Goal: Information Seeking & Learning: Compare options

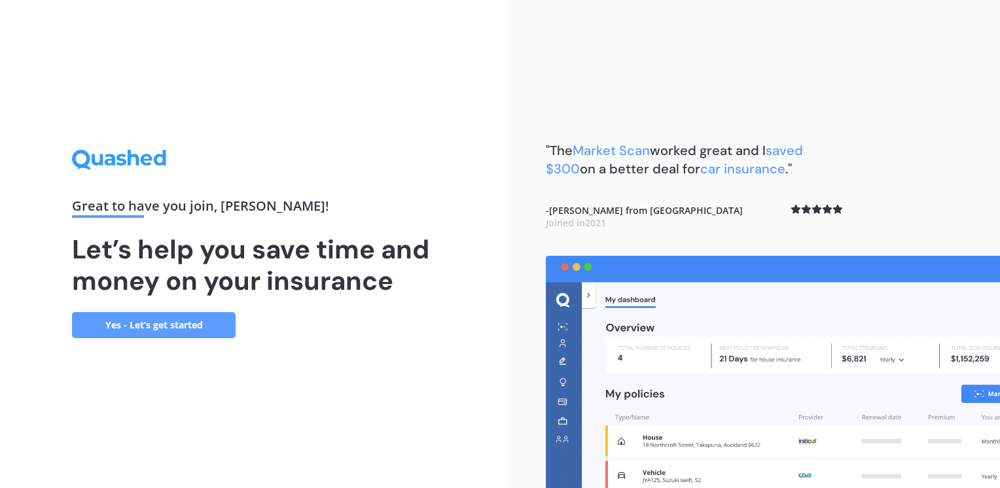
click at [181, 323] on link "Yes - Let’s get started" at bounding box center [154, 325] width 164 height 26
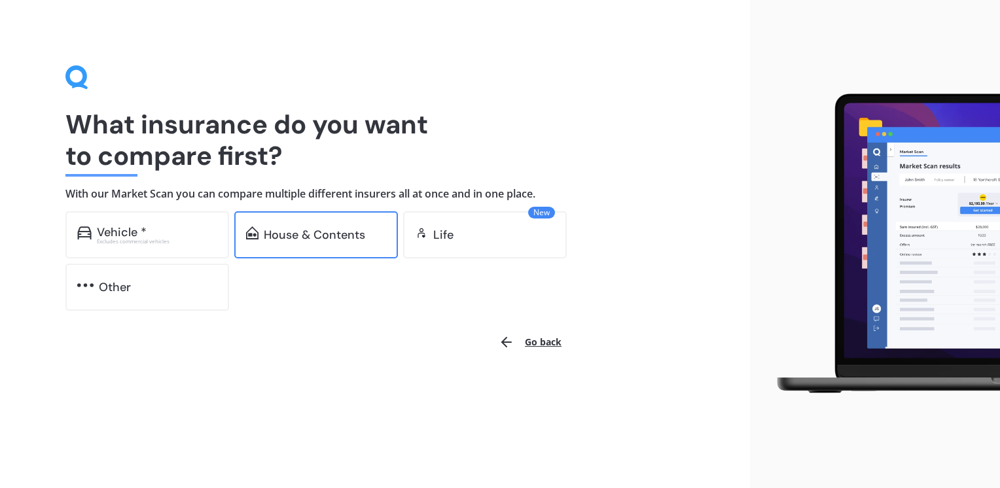
click at [275, 241] on div "House & Contents" at bounding box center [314, 234] width 101 height 13
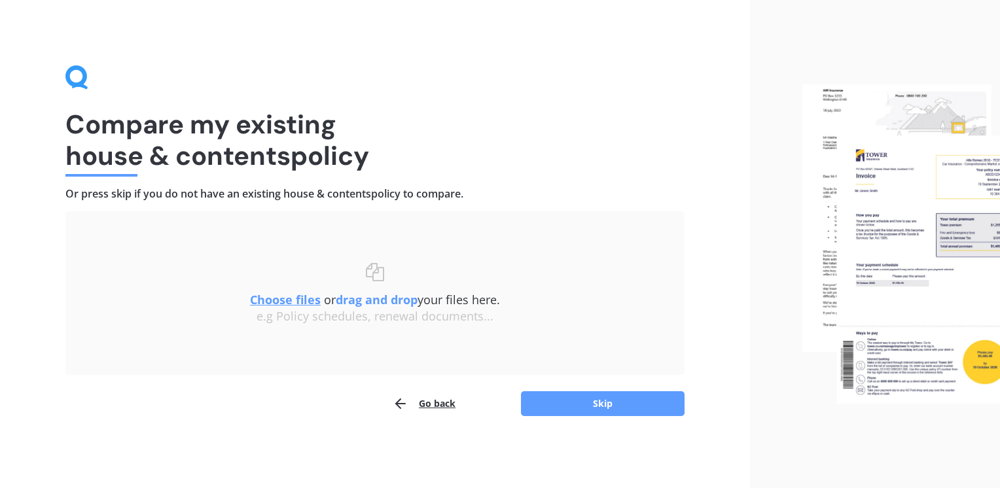
click at [291, 298] on u "Choose files" at bounding box center [285, 300] width 71 height 16
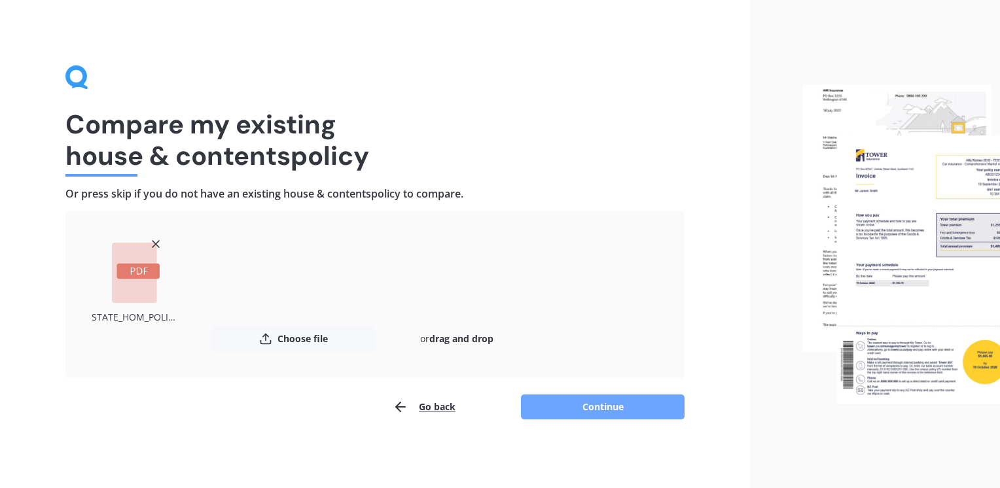
click at [546, 408] on button "Continue" at bounding box center [603, 407] width 164 height 25
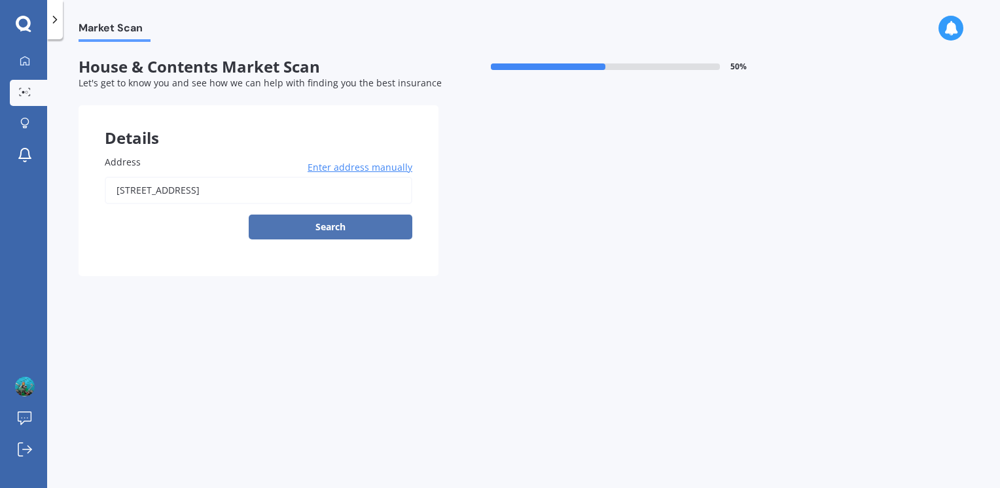
click at [317, 222] on button "Search" at bounding box center [331, 227] width 164 height 25
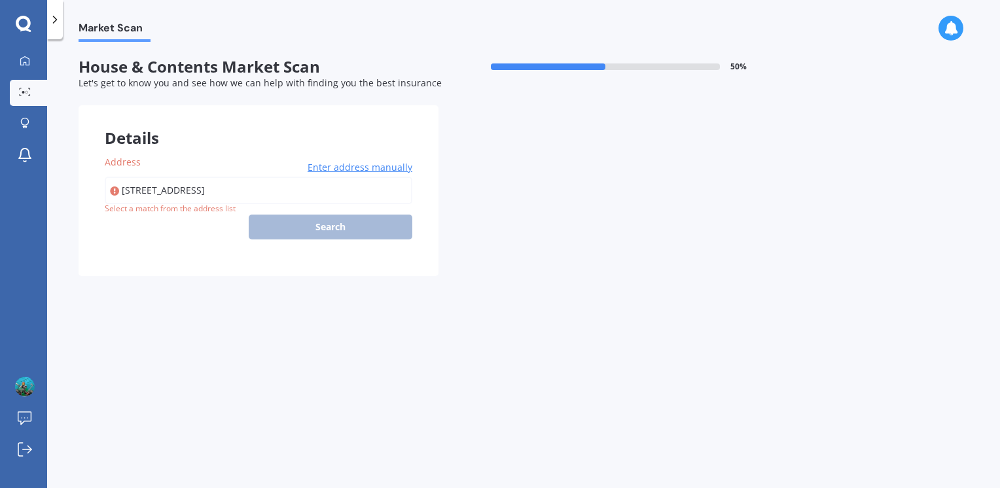
click at [346, 192] on input "[STREET_ADDRESS]" at bounding box center [259, 190] width 308 height 27
drag, startPoint x: 343, startPoint y: 187, endPoint x: 121, endPoint y: 192, distance: 221.9
click at [121, 192] on input "[STREET_ADDRESS]" at bounding box center [259, 190] width 308 height 27
type input "[STREET_ADDRESS]"
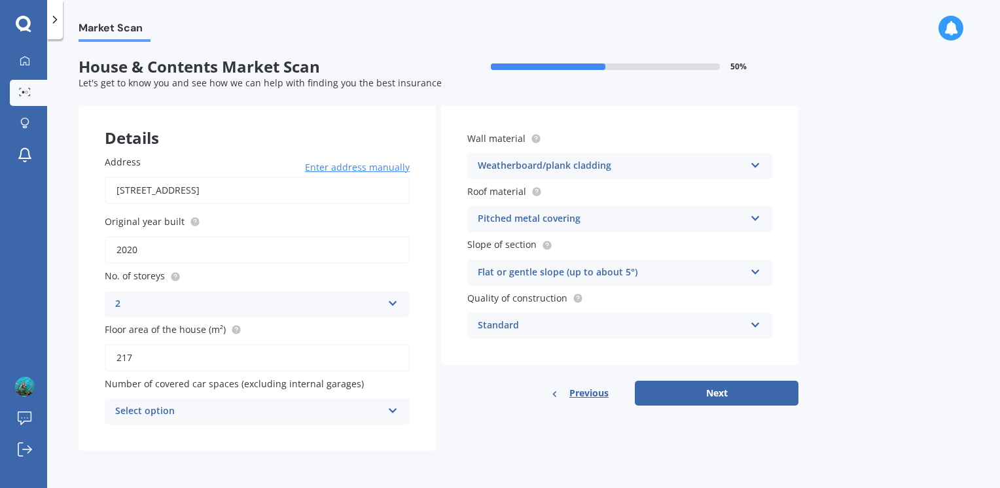
click at [269, 410] on div "Select option" at bounding box center [248, 412] width 267 height 16
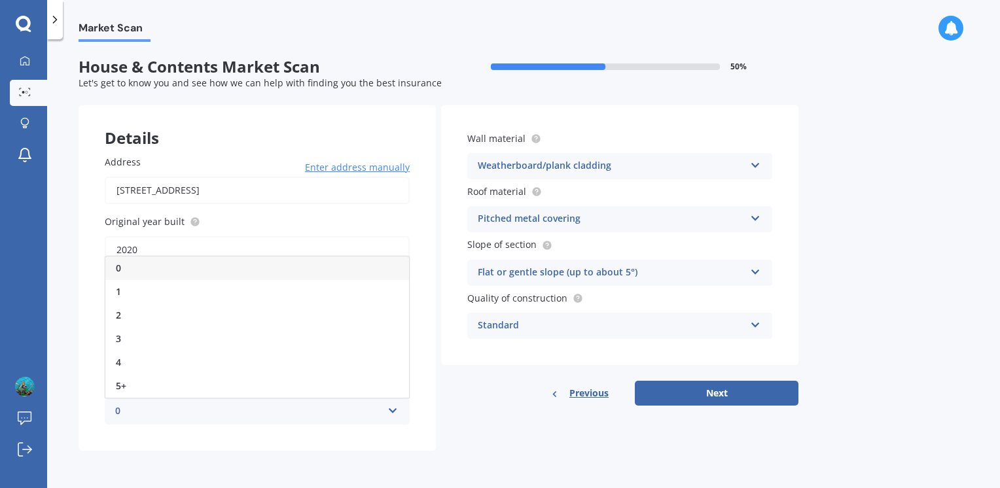
click at [181, 270] on div "0" at bounding box center [257, 268] width 304 height 24
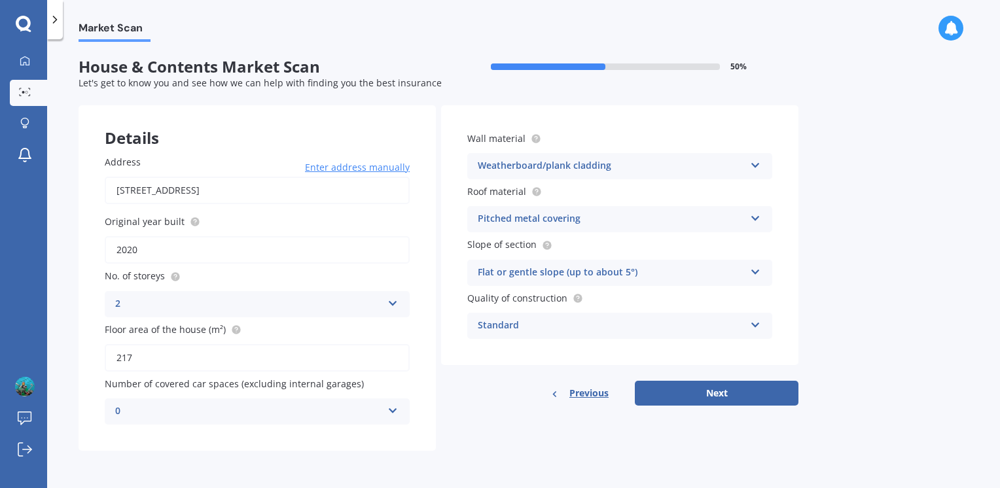
click at [209, 302] on div "2" at bounding box center [248, 304] width 267 height 16
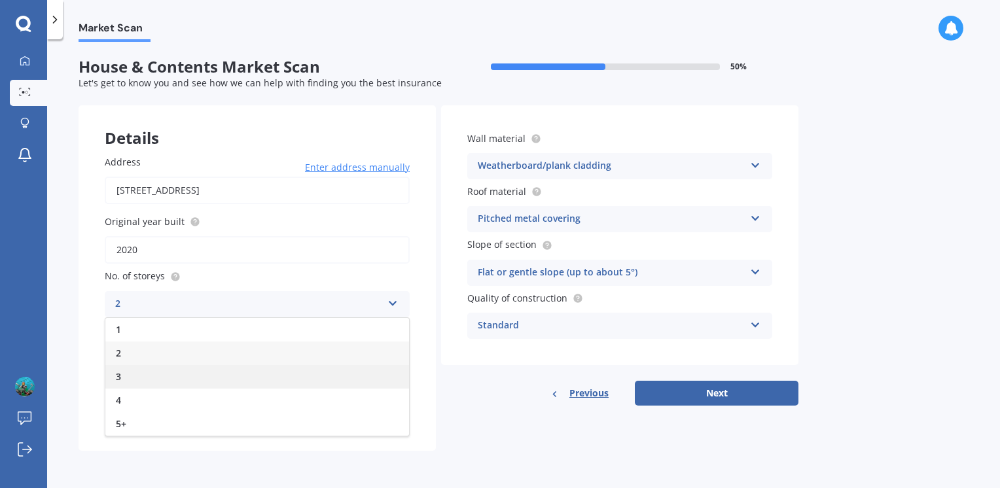
click at [188, 376] on div "3" at bounding box center [257, 377] width 304 height 24
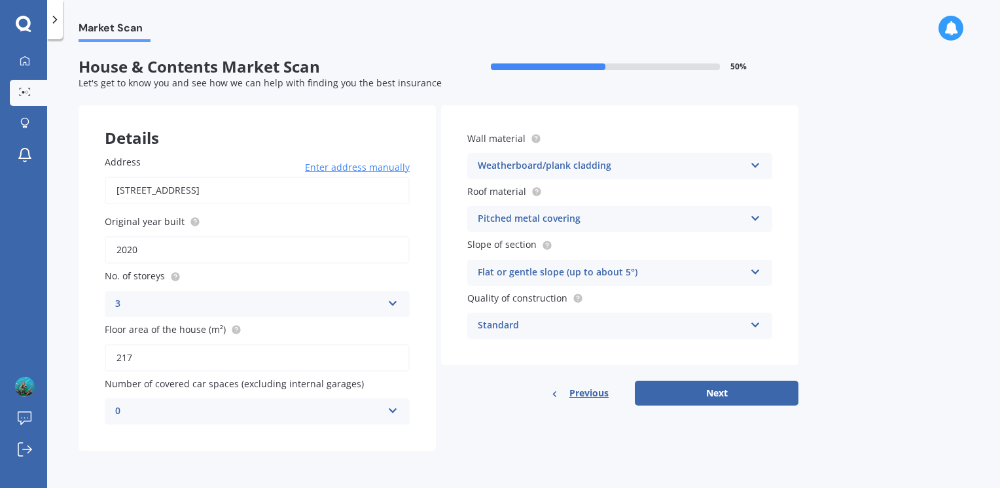
click at [610, 324] on div "Standard" at bounding box center [611, 326] width 267 height 16
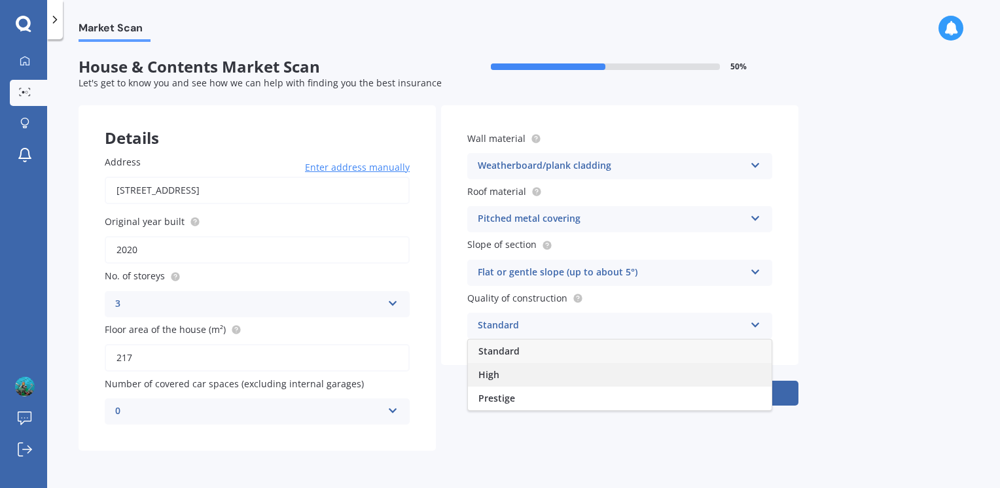
click at [557, 369] on div "High" at bounding box center [620, 375] width 304 height 24
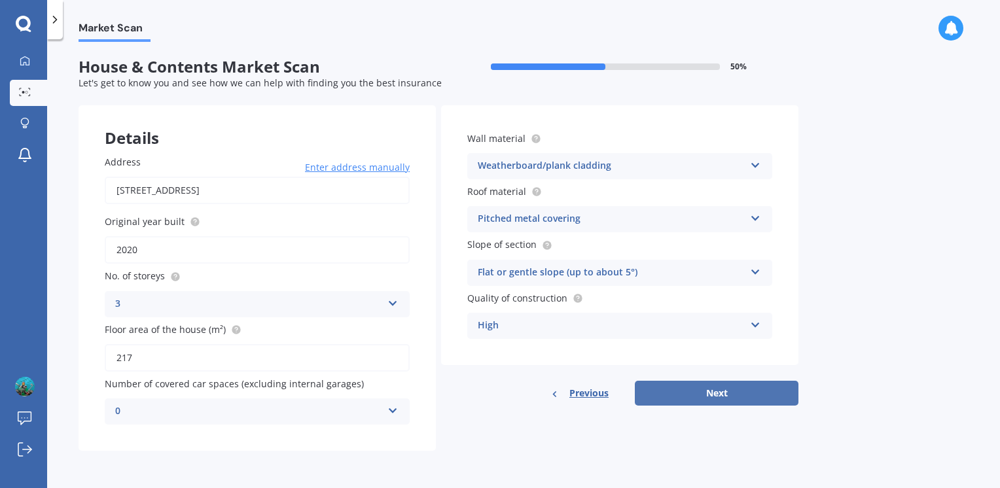
click at [698, 393] on button "Next" at bounding box center [717, 393] width 164 height 25
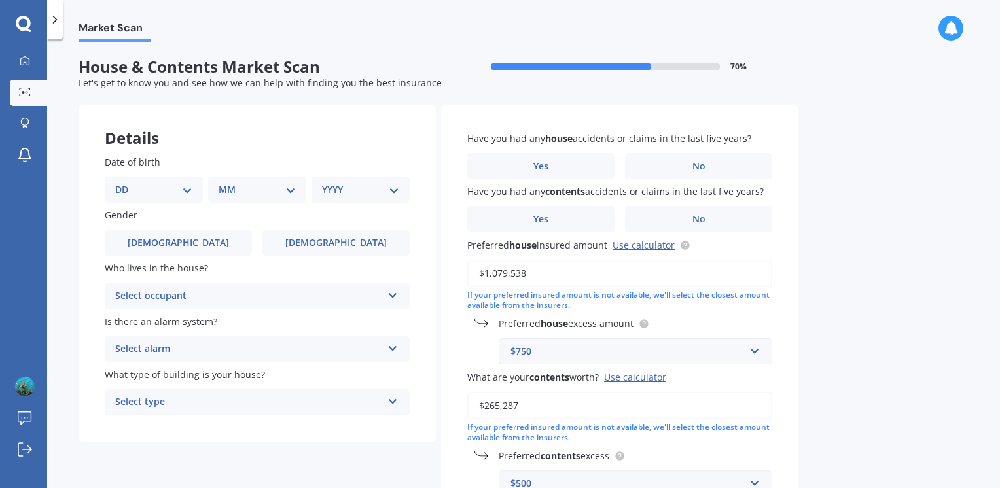
click at [190, 188] on select "DD 01 02 03 04 05 06 07 08 09 10 11 12 13 14 15 16 17 18 19 20 21 22 23 24 25 2…" at bounding box center [153, 190] width 77 height 14
select select "26"
click at [126, 183] on select "DD 01 02 03 04 05 06 07 08 09 10 11 12 13 14 15 16 17 18 19 20 21 22 23 24 25 2…" at bounding box center [153, 190] width 77 height 14
click at [270, 192] on select "MM 01 02 03 04 05 06 07 08 09 10 11 12" at bounding box center [260, 190] width 72 height 14
select select "11"
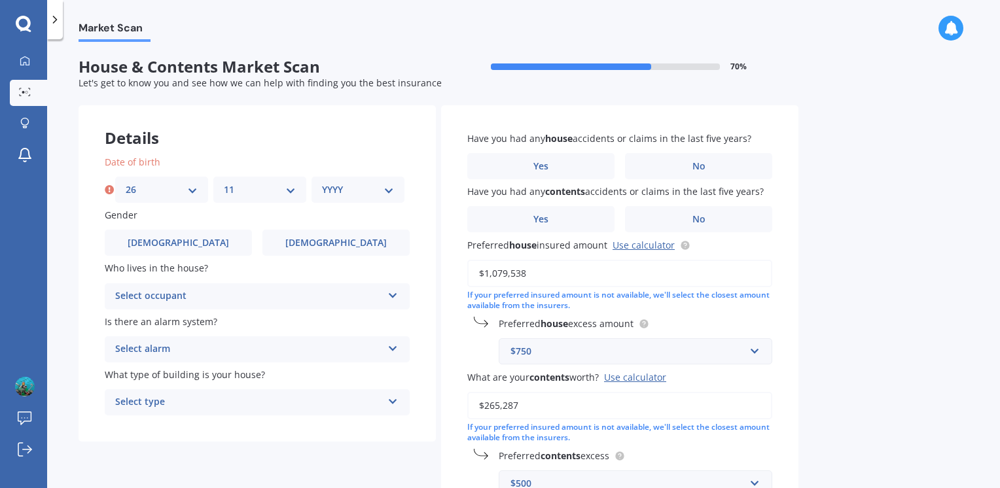
click at [224, 183] on select "MM 01 02 03 04 05 06 07 08 09 10 11 12" at bounding box center [260, 190] width 72 height 14
click at [370, 194] on select "YYYY 2009 2008 2007 2006 2005 2004 2003 2002 2001 2000 1999 1998 1997 1996 1995…" at bounding box center [358, 190] width 72 height 14
select select "1971"
click at [322, 183] on select "YYYY 2009 2008 2007 2006 2005 2004 2003 2002 2001 2000 1999 1998 1997 1996 1995…" at bounding box center [358, 190] width 72 height 14
click at [334, 238] on span "[DEMOGRAPHIC_DATA]" at bounding box center [336, 243] width 104 height 11
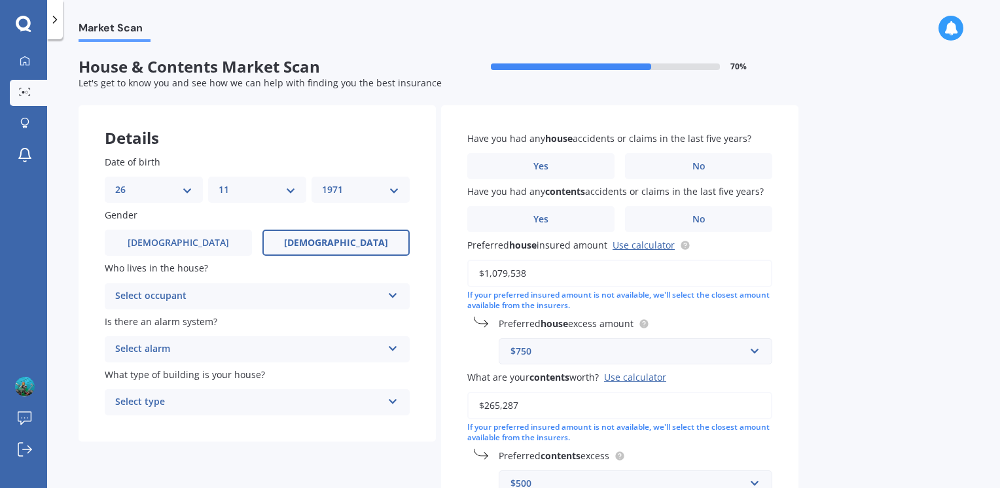
click at [0, 0] on input "[DEMOGRAPHIC_DATA]" at bounding box center [0, 0] width 0 height 0
click at [292, 294] on div "Select occupant" at bounding box center [248, 297] width 267 height 16
click at [266, 321] on div "Owner" at bounding box center [257, 322] width 304 height 24
click at [278, 353] on div "Select alarm" at bounding box center [248, 350] width 267 height 16
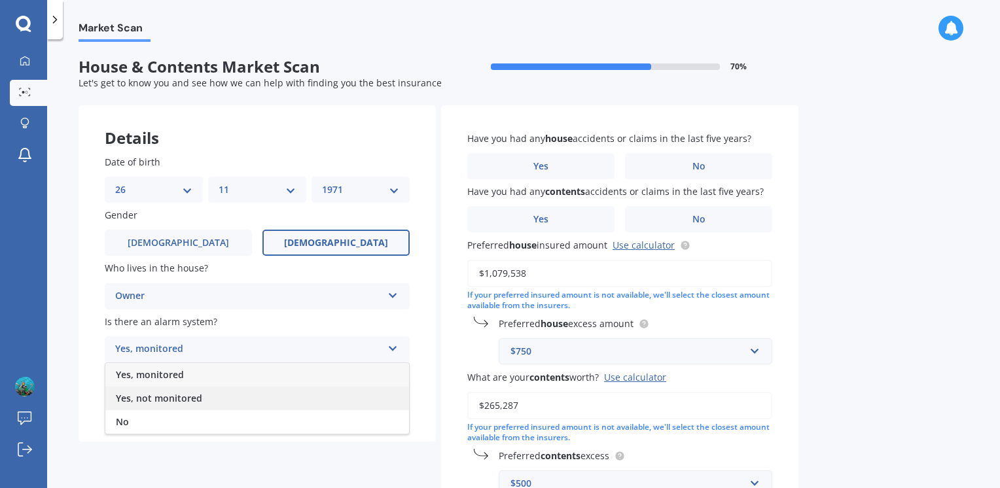
click at [238, 397] on div "Yes, not monitored" at bounding box center [257, 399] width 304 height 24
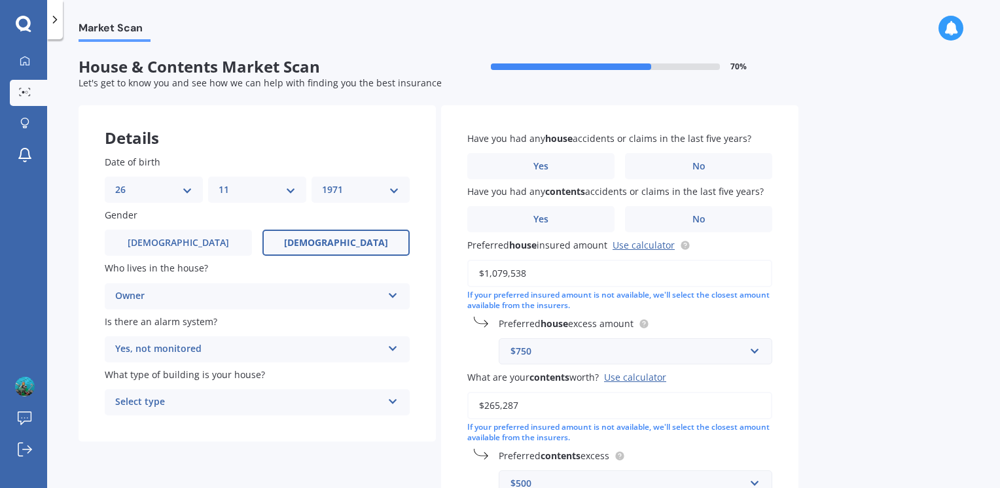
click at [268, 410] on div "Select type" at bounding box center [248, 403] width 267 height 16
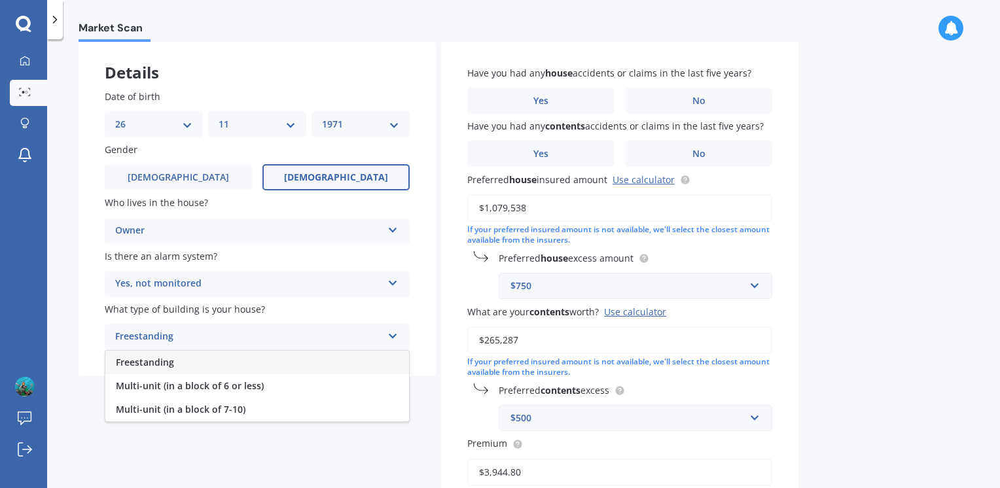
scroll to position [131, 0]
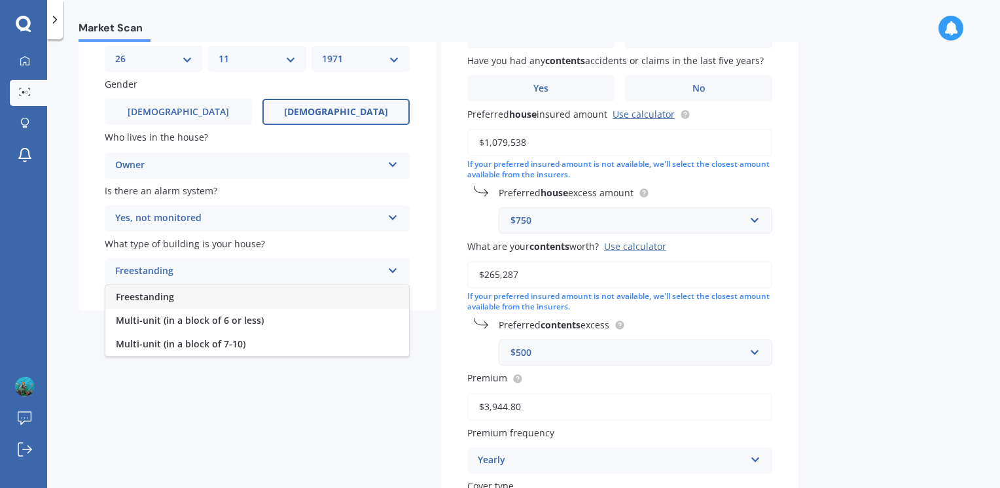
click at [259, 293] on div "Freestanding" at bounding box center [257, 297] width 304 height 24
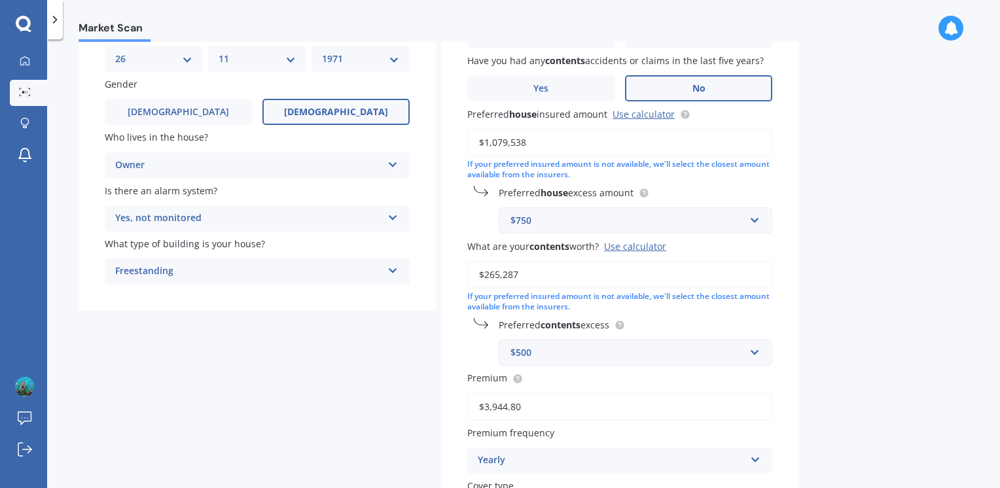
click at [665, 88] on label "No" at bounding box center [698, 88] width 147 height 26
click at [0, 0] on input "No" at bounding box center [0, 0] width 0 height 0
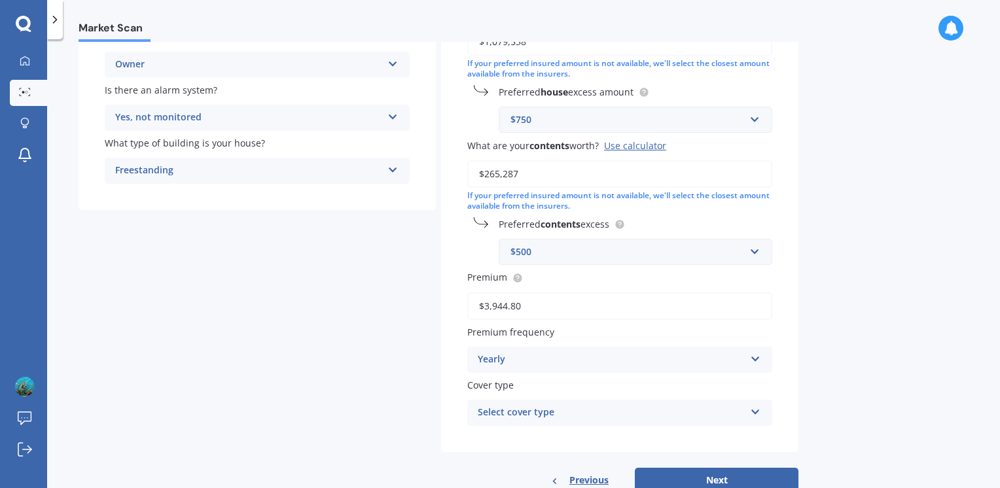
scroll to position [262, 0]
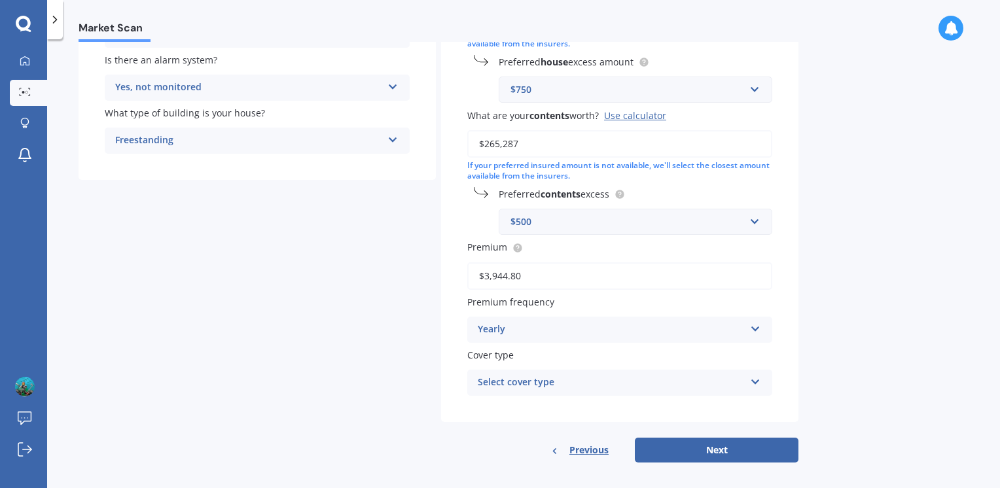
click at [560, 223] on div "$500" at bounding box center [627, 222] width 234 height 14
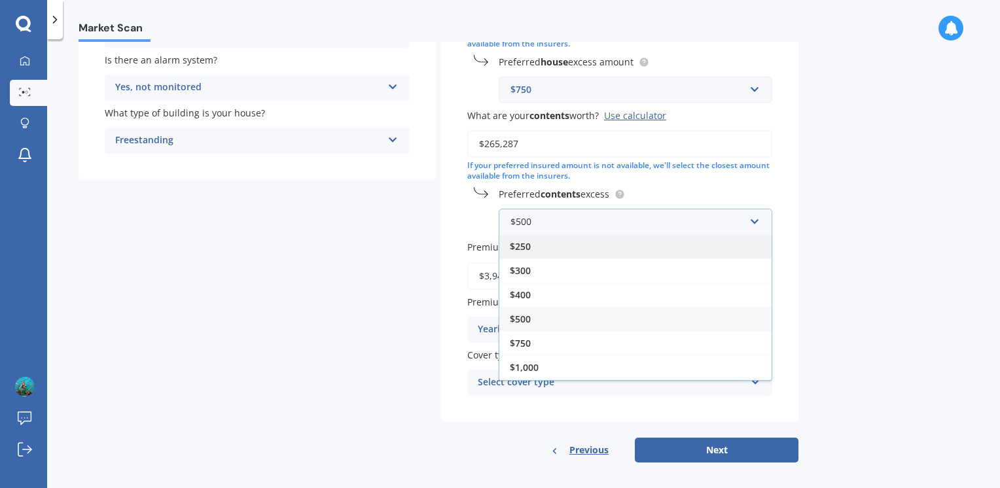
click at [550, 247] on div "$250" at bounding box center [635, 246] width 272 height 24
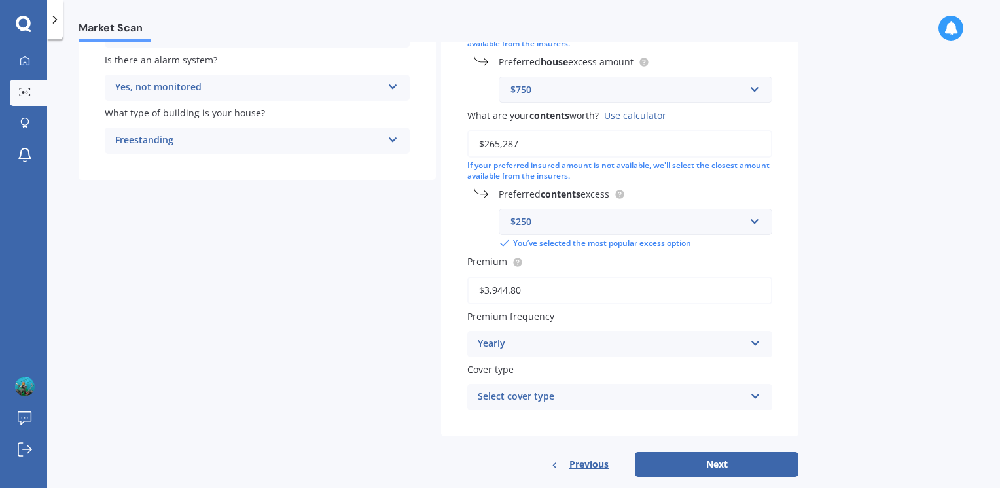
scroll to position [284, 0]
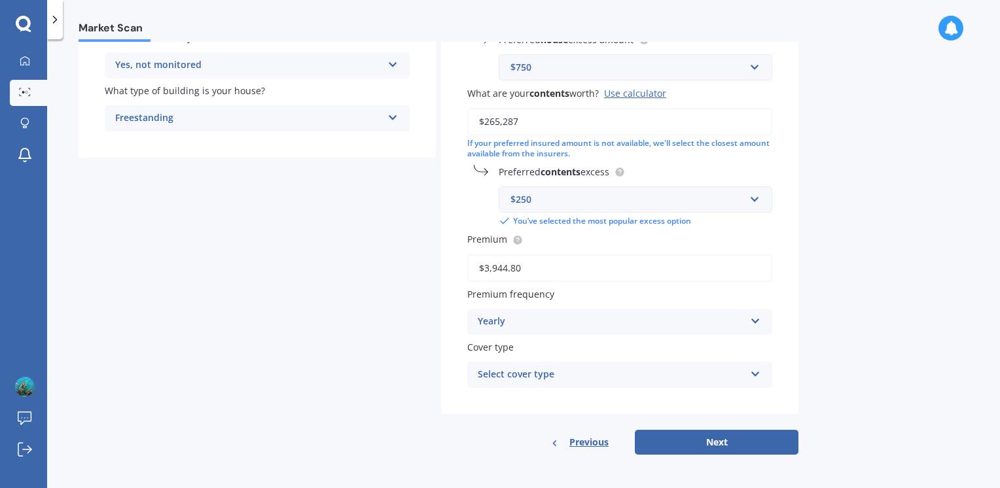
click at [578, 325] on div "Yearly" at bounding box center [611, 322] width 267 height 16
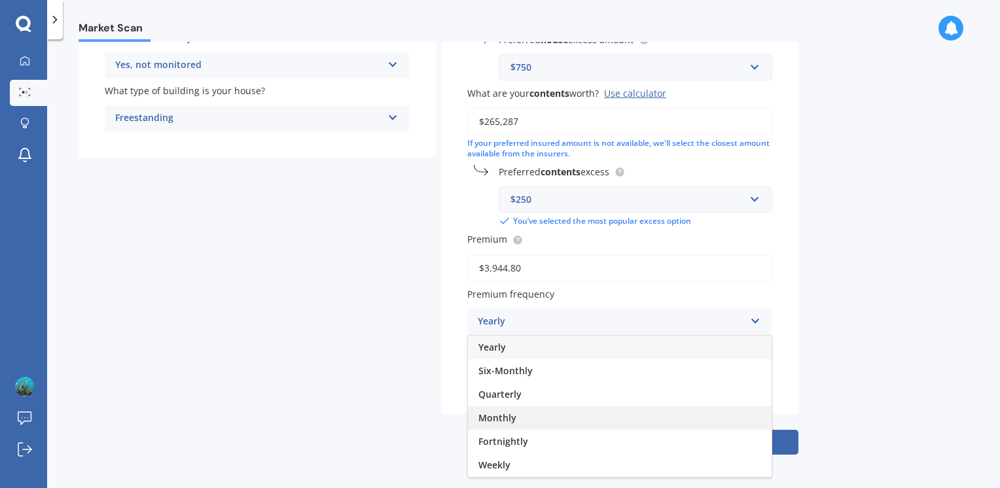
click at [543, 421] on div "Monthly" at bounding box center [620, 418] width 304 height 24
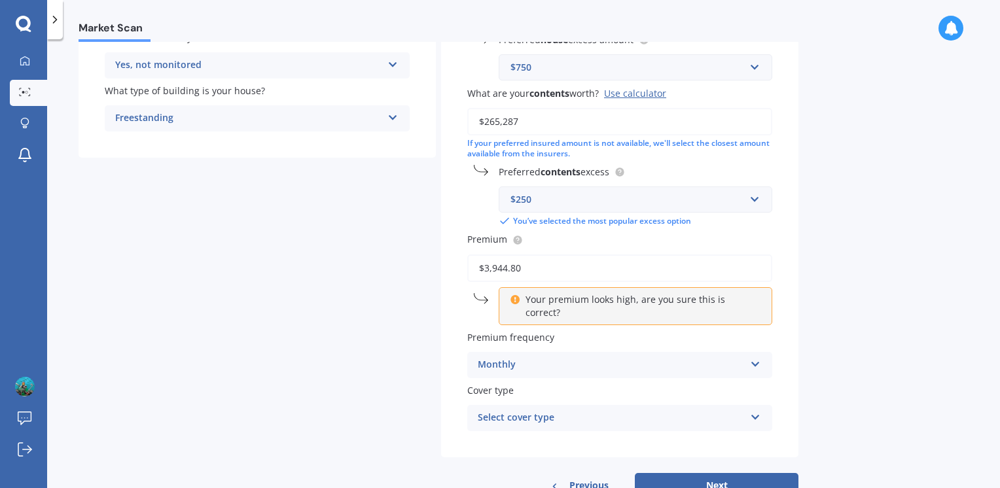
click at [573, 410] on div "Select cover type" at bounding box center [611, 418] width 267 height 16
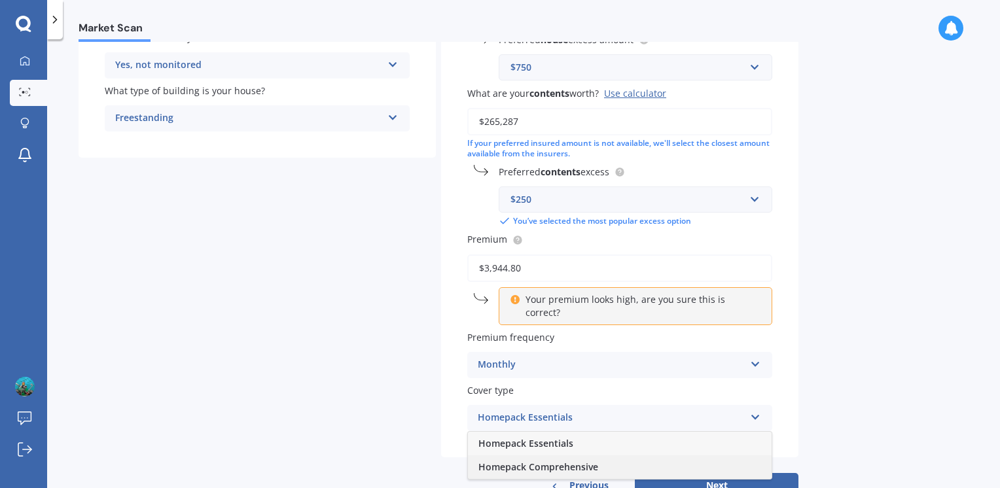
click at [568, 461] on span "Homepack Comprehensive" at bounding box center [538, 467] width 120 height 12
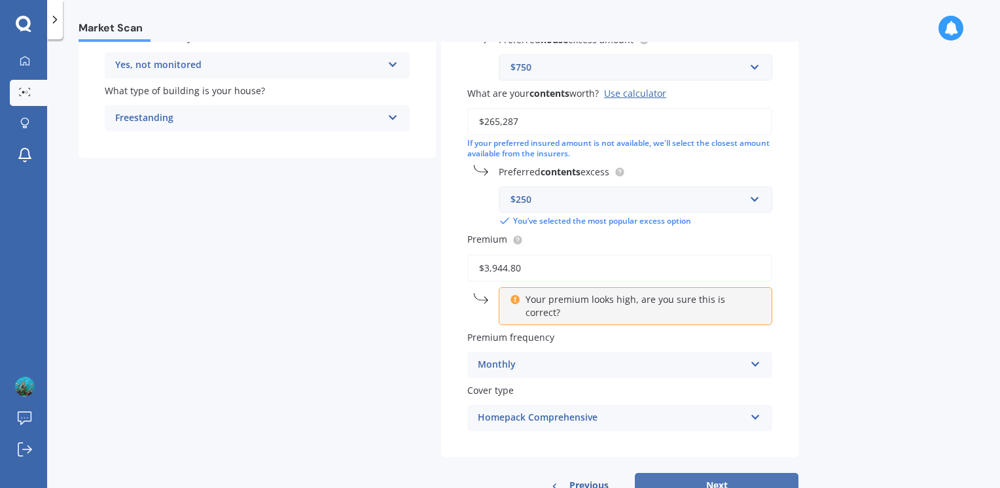
click at [675, 476] on button "Next" at bounding box center [717, 485] width 164 height 25
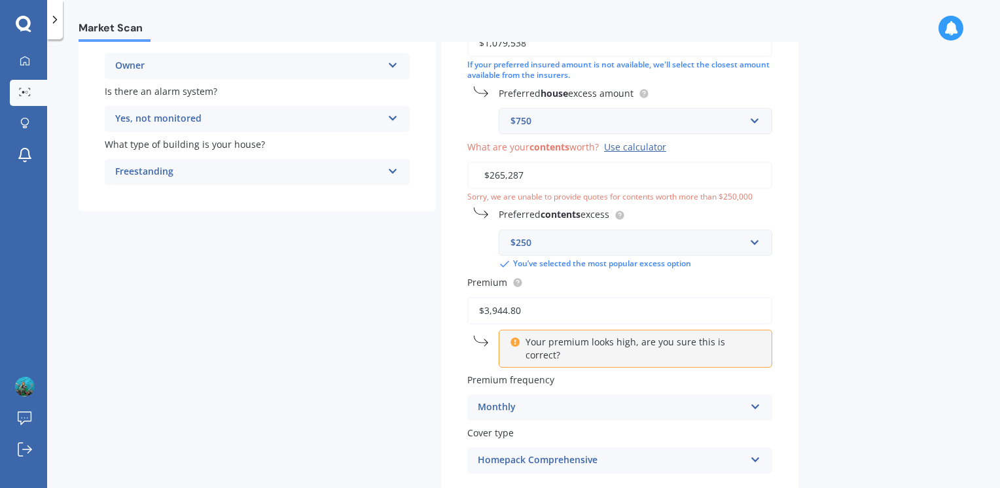
scroll to position [89, 0]
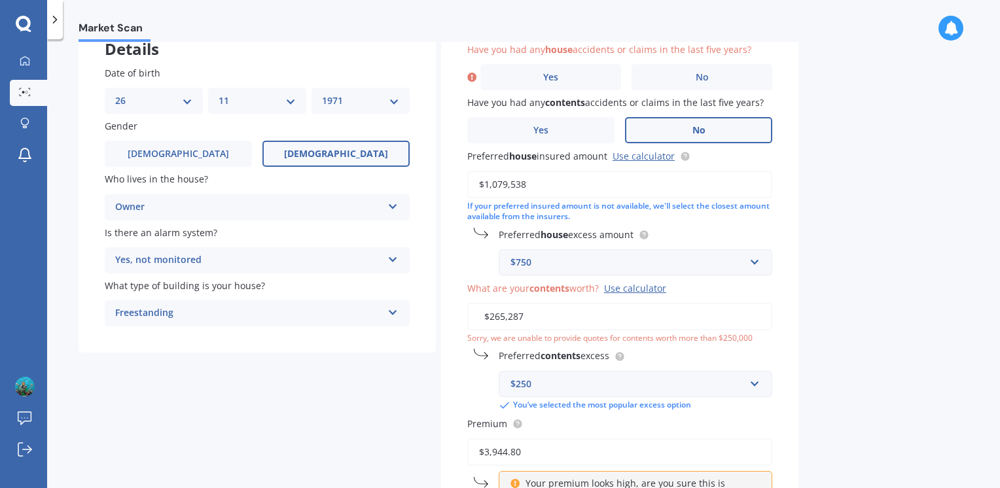
click at [543, 313] on input "$265,287" at bounding box center [619, 316] width 305 height 27
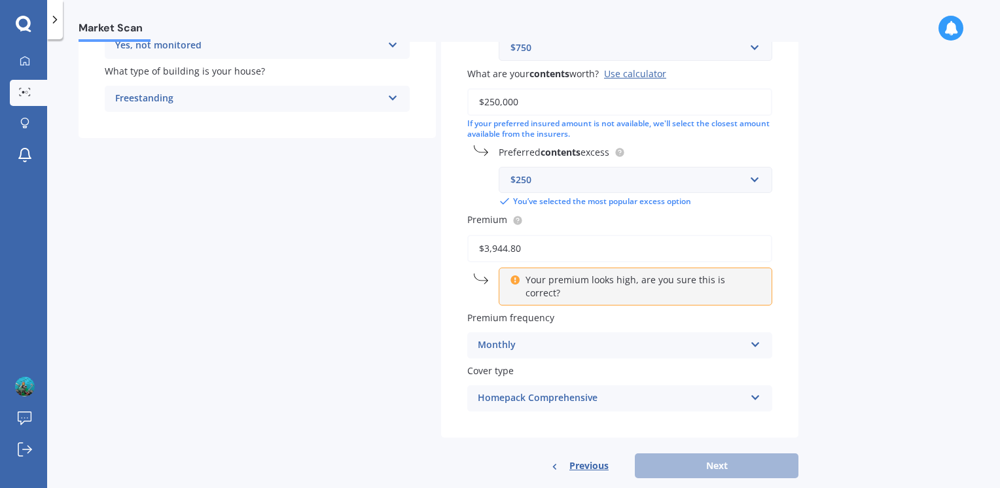
scroll to position [314, 0]
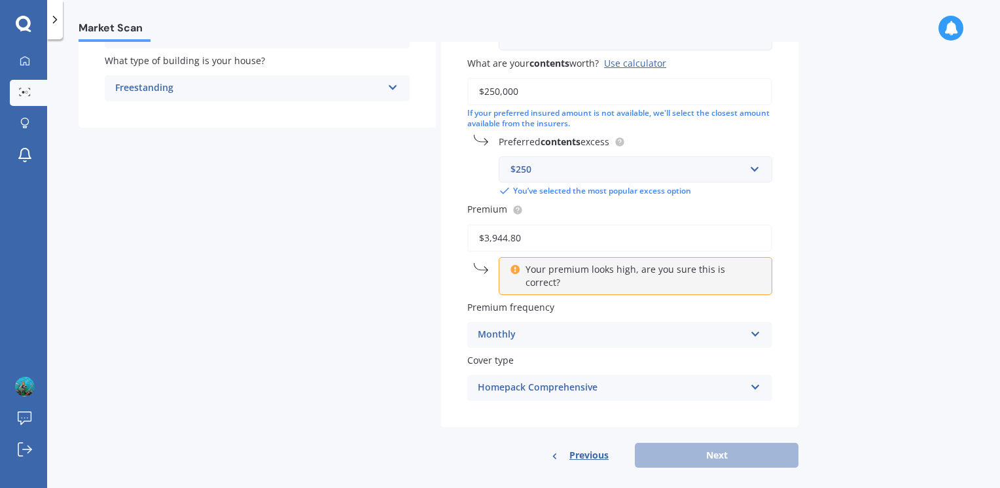
type input "$250,000"
click at [569, 267] on p "Your premium looks high, are you sure this is correct?" at bounding box center [640, 276] width 230 height 26
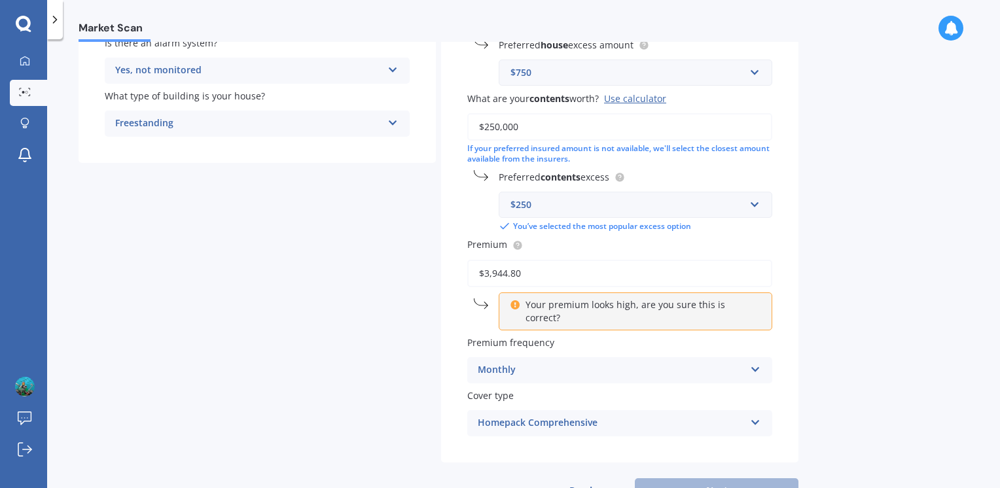
scroll to position [249, 0]
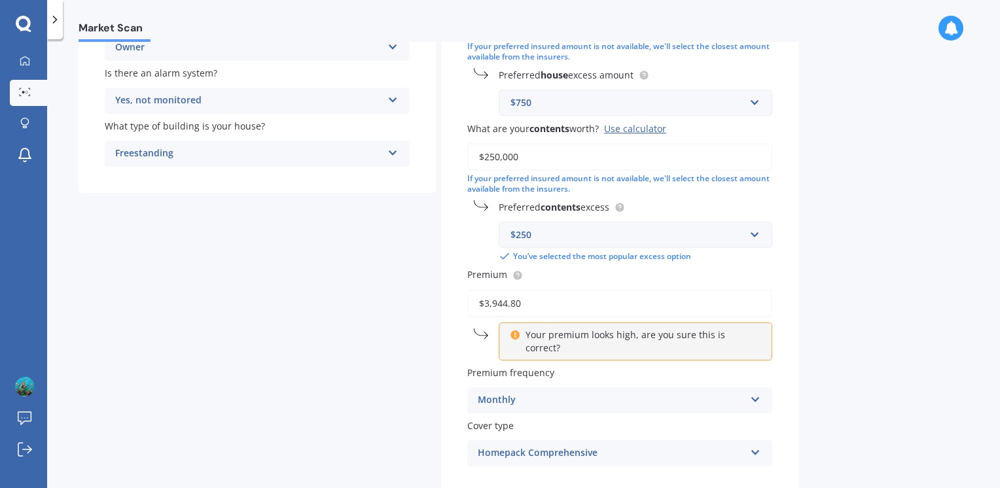
click at [555, 302] on input "$3,944.80" at bounding box center [619, 303] width 305 height 27
click at [543, 339] on p "Your premium looks high, are you sure this is correct?" at bounding box center [640, 341] width 230 height 26
click at [512, 334] on icon at bounding box center [515, 332] width 10 height 9
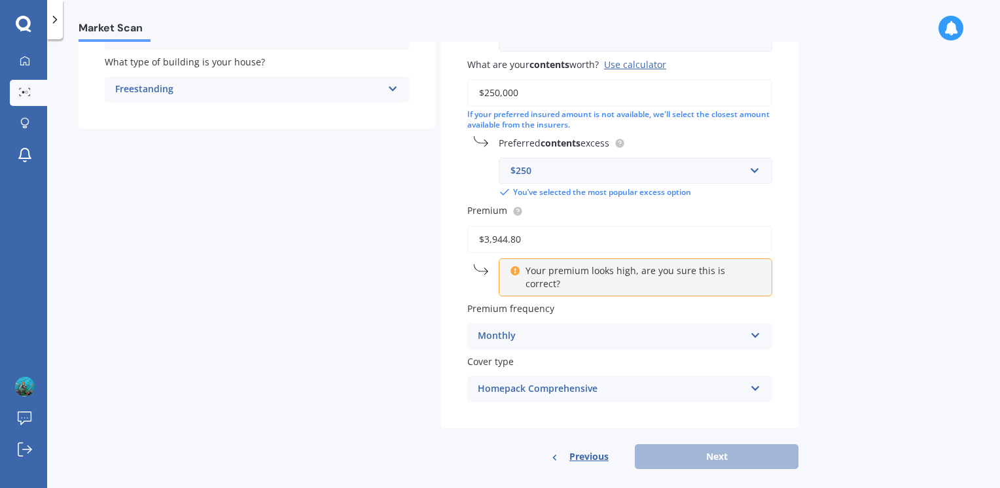
scroll to position [314, 0]
click at [687, 443] on div "Previous Next" at bounding box center [619, 455] width 357 height 25
click at [511, 271] on icon at bounding box center [515, 267] width 10 height 9
click at [540, 236] on input "$3,944.80" at bounding box center [619, 237] width 305 height 27
click at [557, 246] on input "$3,944.80" at bounding box center [619, 237] width 305 height 27
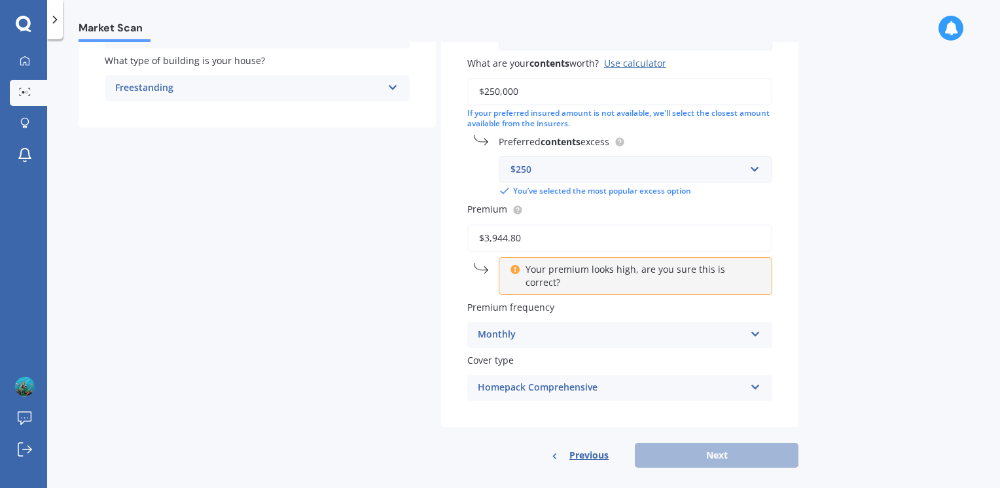
click at [534, 274] on p "Your premium looks high, are you sure this is correct?" at bounding box center [640, 276] width 230 height 26
click at [535, 271] on p "Your premium looks high, are you sure this is correct?" at bounding box center [640, 276] width 230 height 26
click at [515, 271] on icon at bounding box center [515, 267] width 10 height 9
click at [535, 327] on div "Monthly" at bounding box center [611, 335] width 267 height 16
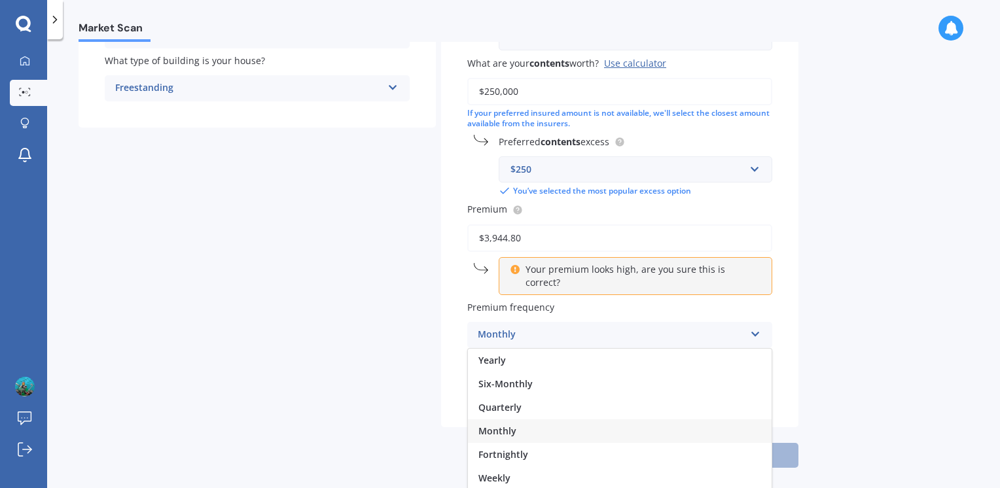
click at [520, 419] on div "Monthly" at bounding box center [620, 431] width 304 height 24
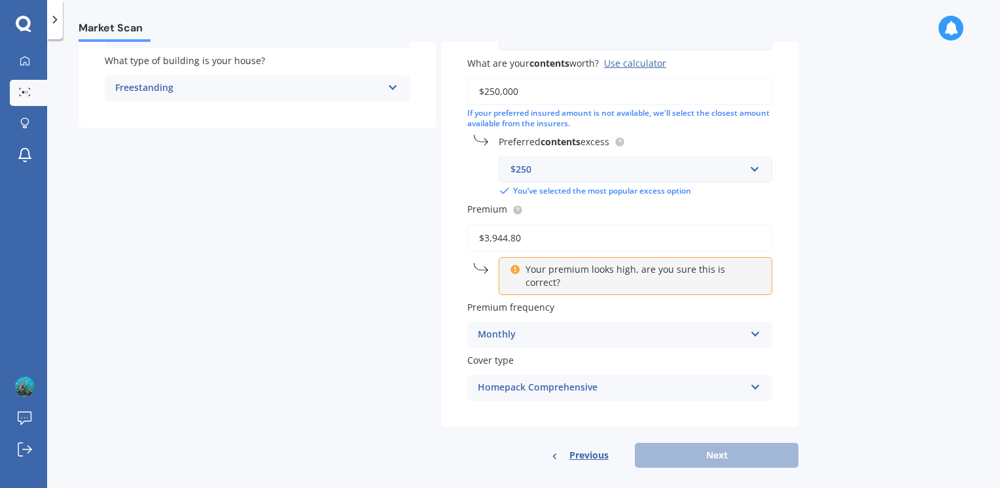
click at [565, 237] on input "$3,944.80" at bounding box center [619, 237] width 305 height 27
type input "$3,944.80"
click at [532, 327] on div "Monthly" at bounding box center [611, 335] width 267 height 16
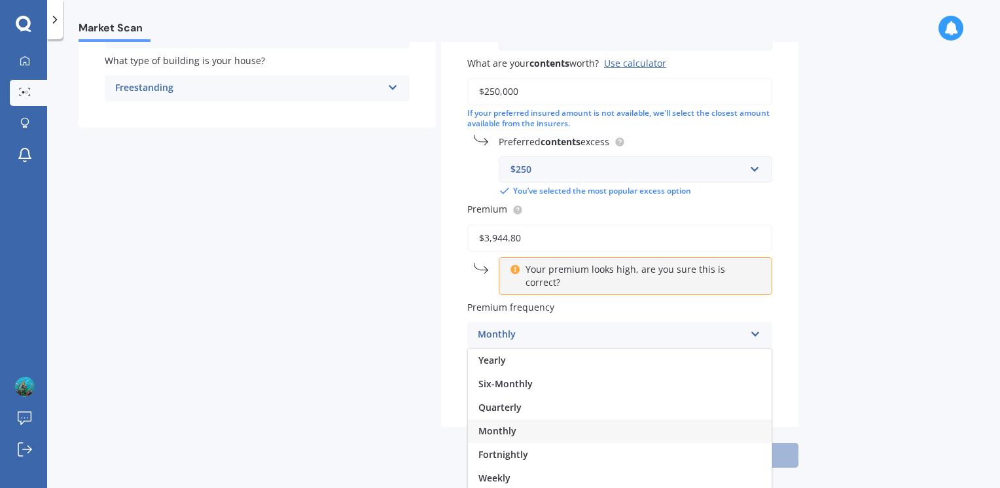
click at [515, 419] on div "Monthly" at bounding box center [620, 431] width 304 height 24
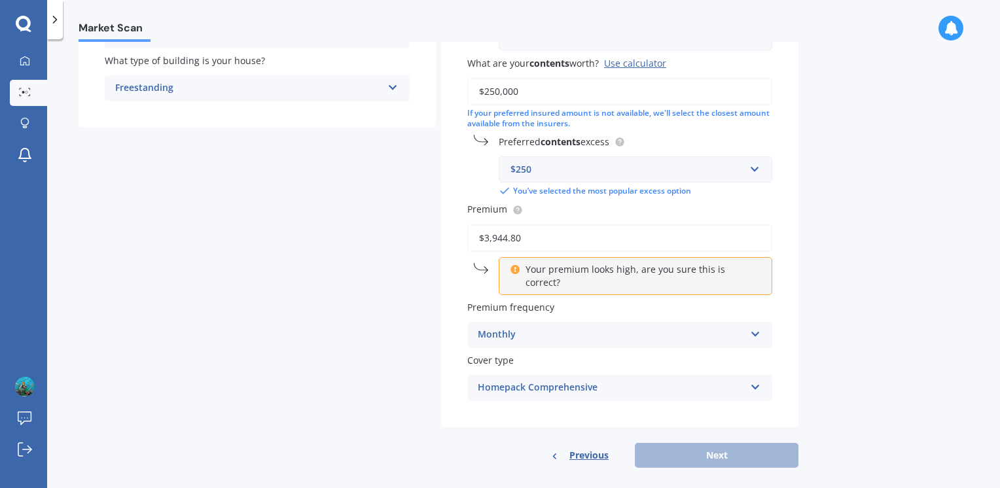
click at [700, 448] on div "Previous Next" at bounding box center [619, 455] width 357 height 25
click at [581, 446] on span "Previous" at bounding box center [588, 456] width 39 height 20
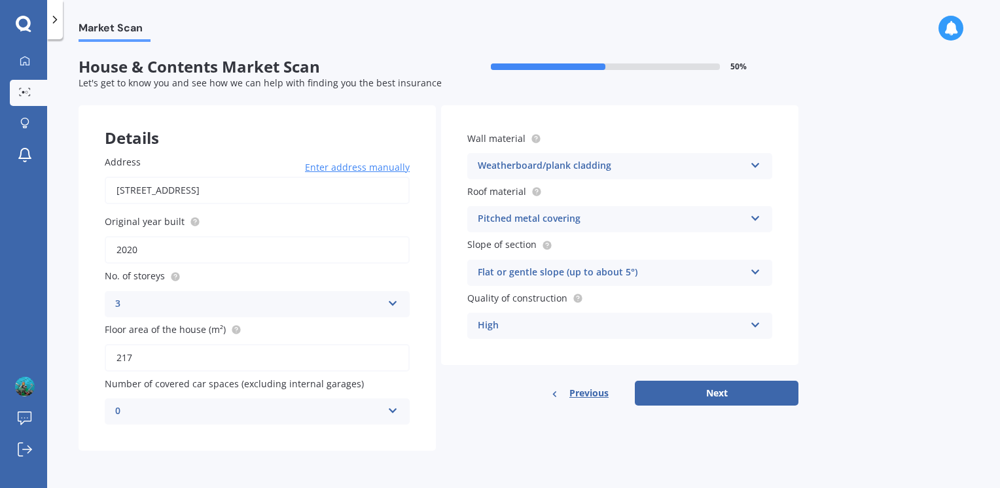
scroll to position [0, 0]
click at [717, 397] on button "Next" at bounding box center [717, 393] width 164 height 25
select select "26"
select select "11"
select select "1971"
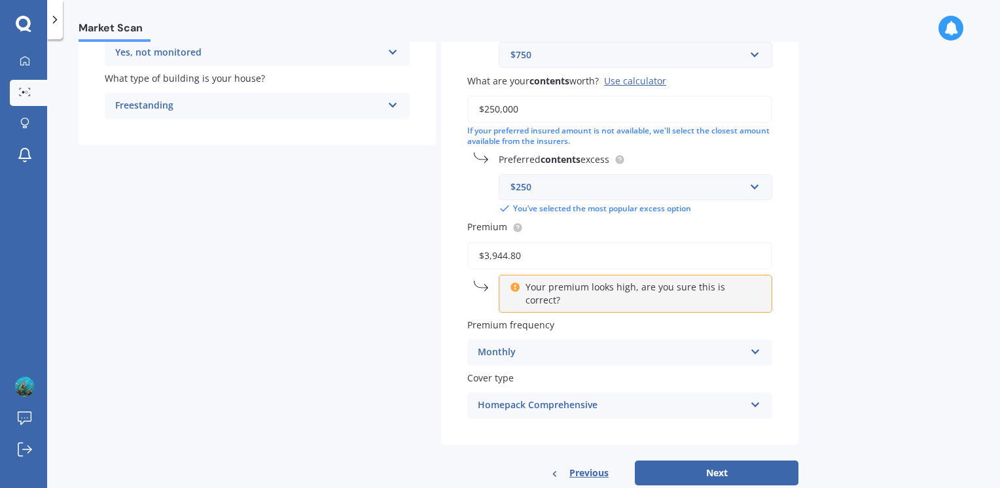
scroll to position [314, 0]
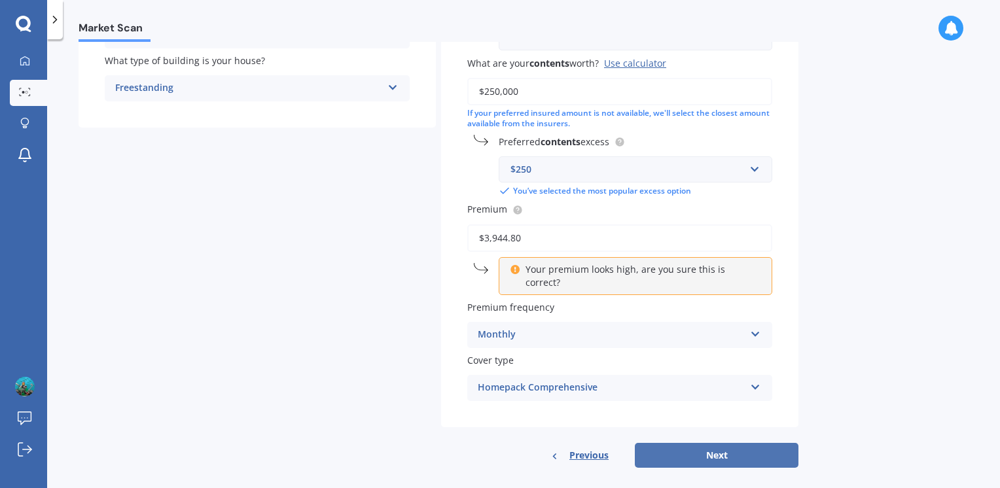
click at [698, 443] on button "Next" at bounding box center [717, 455] width 164 height 25
drag, startPoint x: 550, startPoint y: 237, endPoint x: 482, endPoint y: 239, distance: 68.1
click at [482, 239] on input "$3,944.80" at bounding box center [619, 237] width 305 height 27
click at [623, 239] on input "$3,944.80" at bounding box center [619, 237] width 305 height 27
click at [611, 270] on p "Your premium looks high, are you sure this is correct?" at bounding box center [640, 276] width 230 height 26
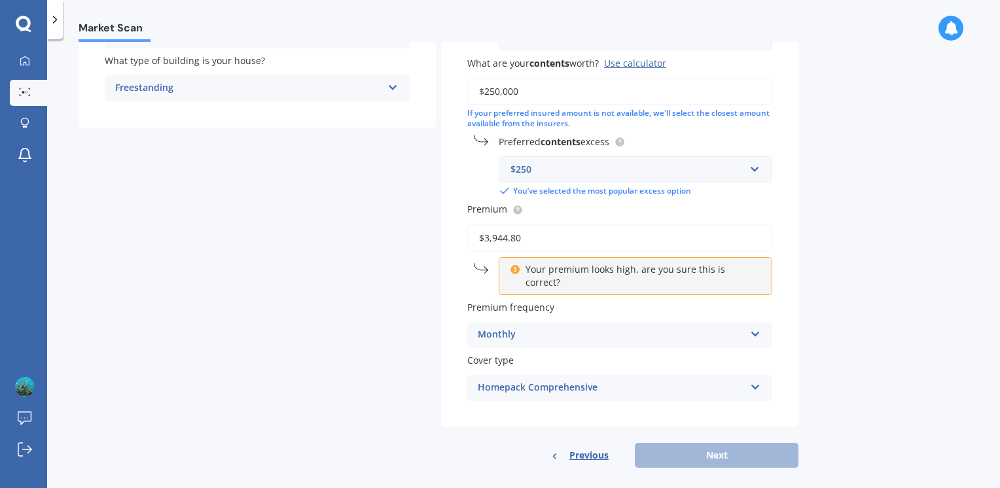
click at [521, 268] on div "Your premium looks high, are you sure this is correct?" at bounding box center [636, 276] width 274 height 38
click at [545, 236] on input "$3,944.80" at bounding box center [619, 237] width 305 height 27
click at [529, 238] on input "$3,000.00" at bounding box center [619, 237] width 305 height 27
drag, startPoint x: 540, startPoint y: 237, endPoint x: 479, endPoint y: 238, distance: 60.9
click at [479, 238] on input "$3,000.00" at bounding box center [619, 237] width 305 height 27
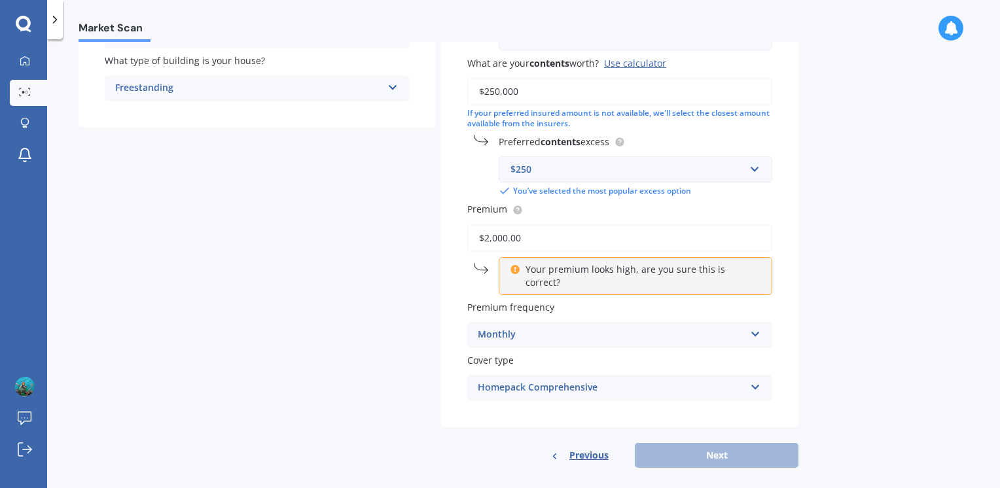
drag, startPoint x: 527, startPoint y: 236, endPoint x: 482, endPoint y: 236, distance: 45.8
click at [482, 236] on input "$2,000.00" at bounding box center [619, 237] width 305 height 27
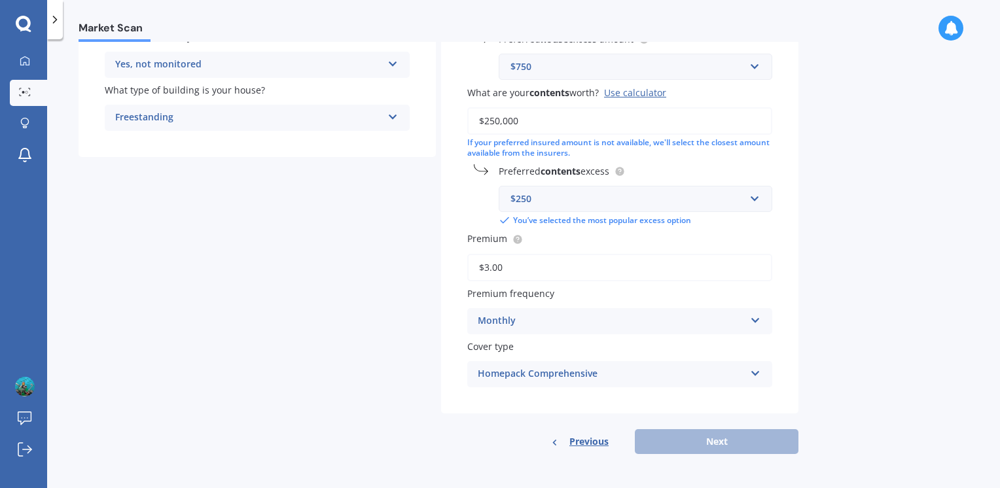
scroll to position [284, 0]
type input "$39.00"
click at [592, 441] on span "Previous" at bounding box center [588, 443] width 39 height 20
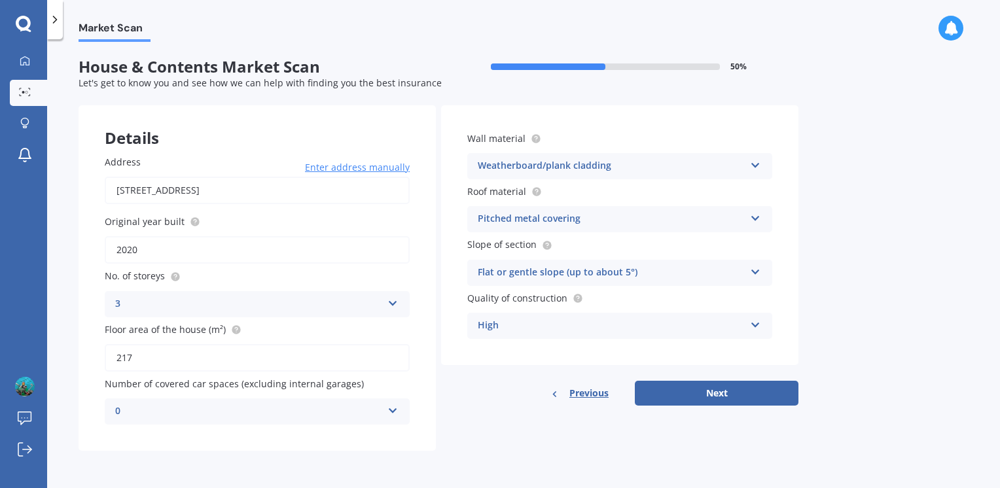
scroll to position [0, 0]
click at [681, 391] on button "Next" at bounding box center [717, 393] width 164 height 25
select select "26"
select select "11"
select select "1971"
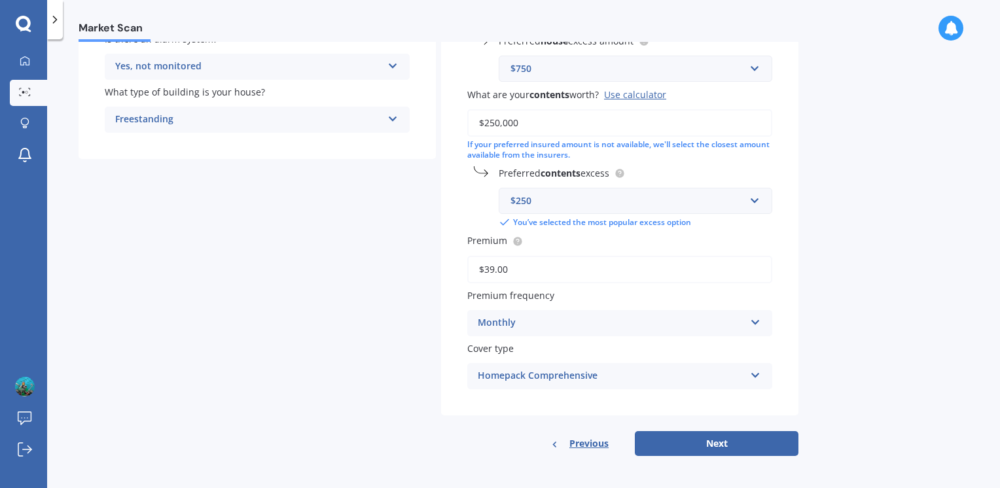
scroll to position [284, 0]
click at [705, 436] on button "Next" at bounding box center [717, 442] width 164 height 25
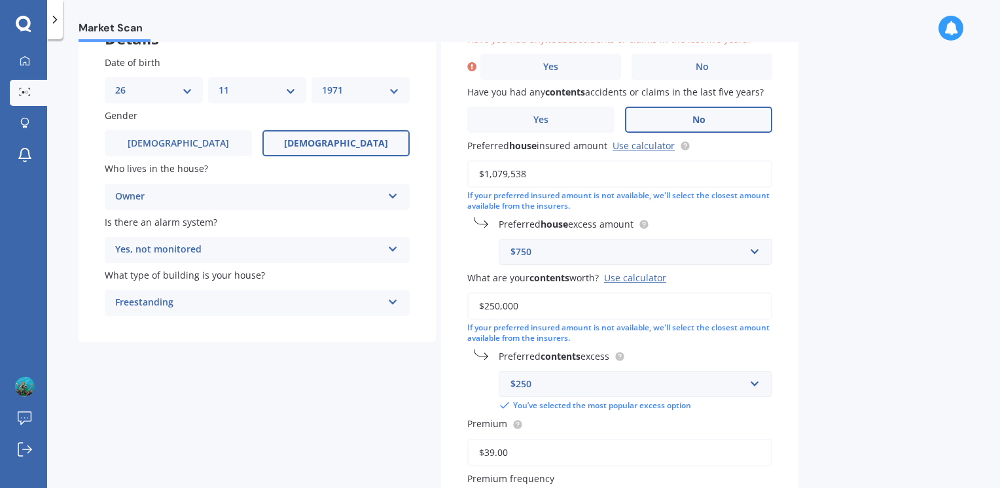
scroll to position [22, 0]
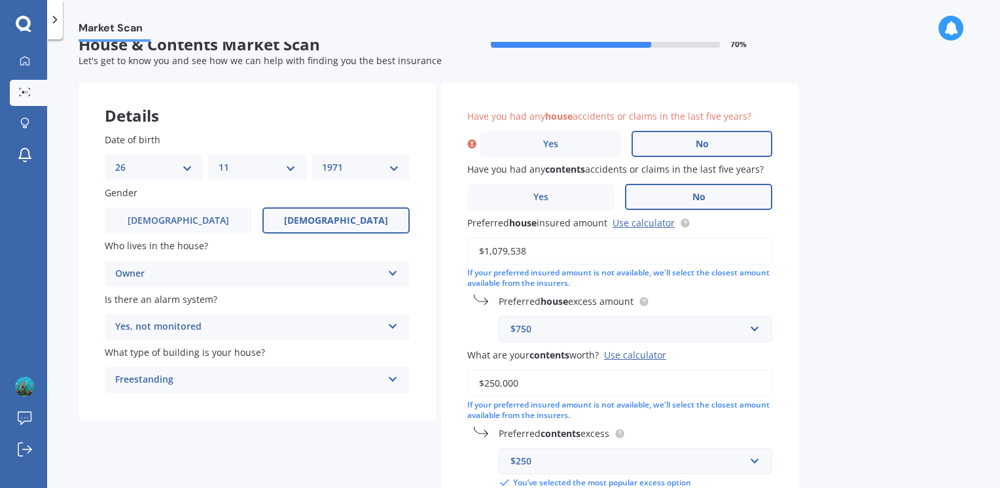
click at [681, 143] on label "No" at bounding box center [701, 144] width 141 height 26
click at [0, 0] on input "No" at bounding box center [0, 0] width 0 height 0
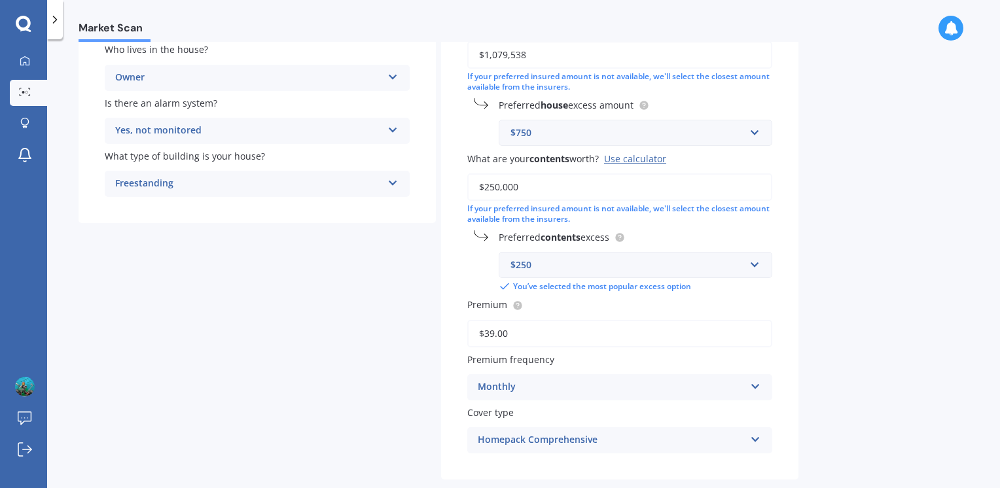
scroll to position [284, 0]
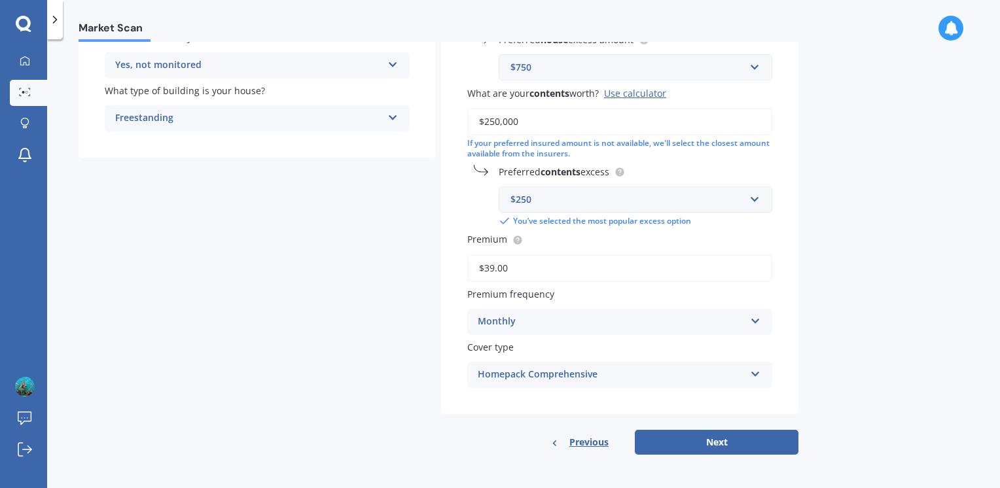
click at [494, 268] on input "$39.00" at bounding box center [619, 268] width 305 height 27
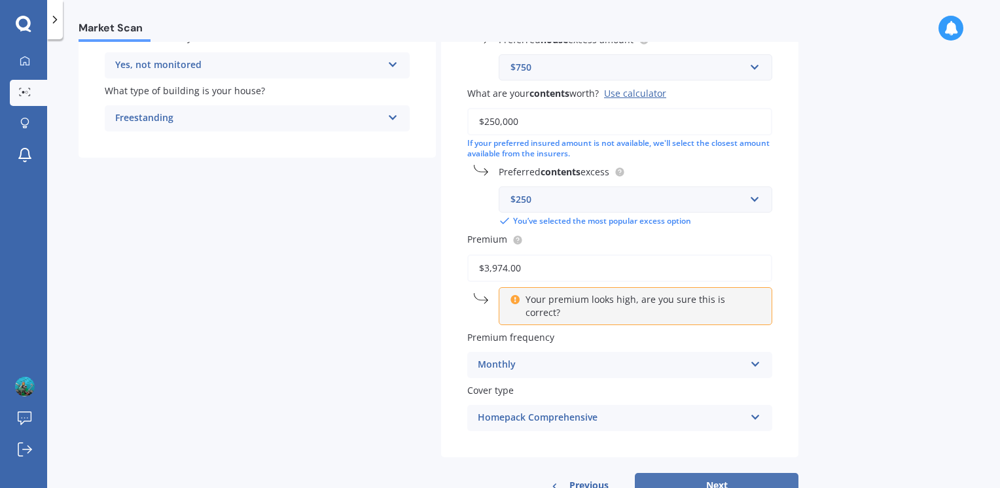
type input "$3,974.00"
click at [704, 474] on button "Next" at bounding box center [717, 485] width 164 height 25
select select "26"
select select "11"
select select "1971"
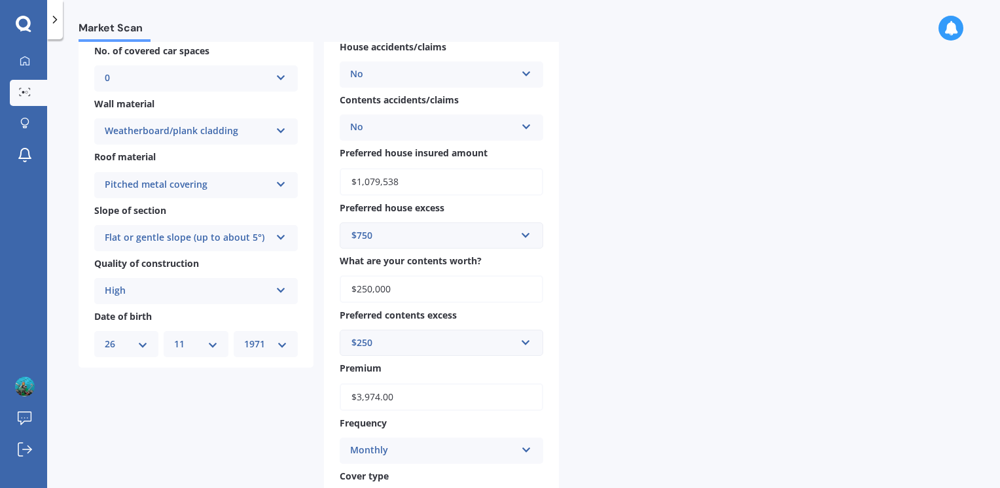
scroll to position [165, 0]
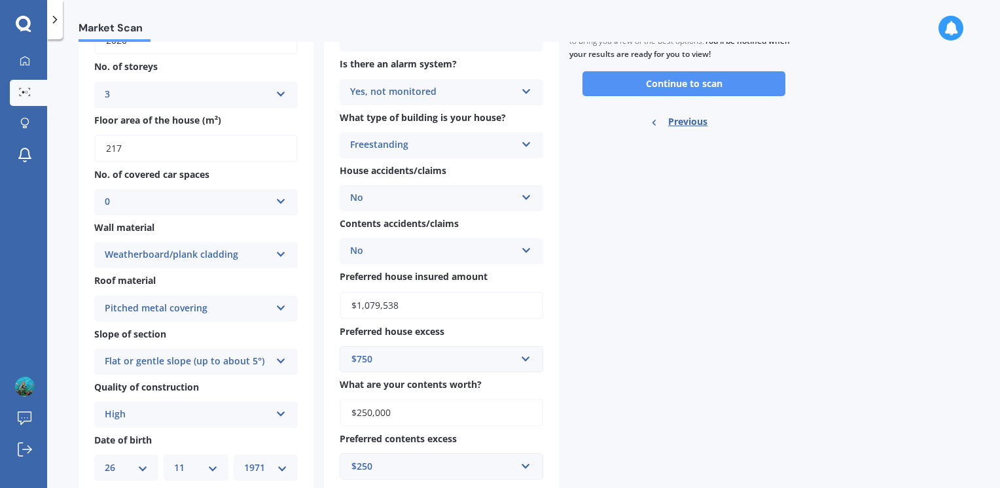
click at [672, 83] on button "Continue to scan" at bounding box center [683, 83] width 203 height 25
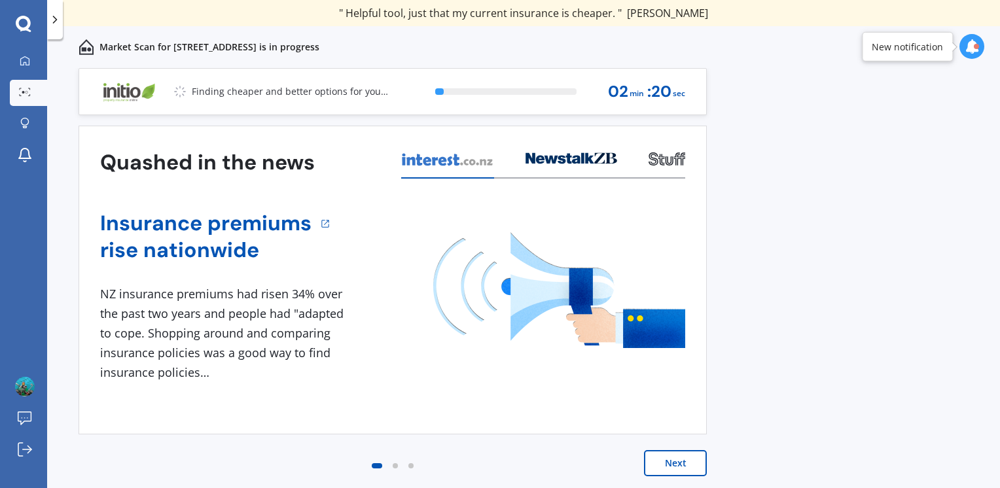
click at [660, 463] on button "Next" at bounding box center [675, 463] width 63 height 26
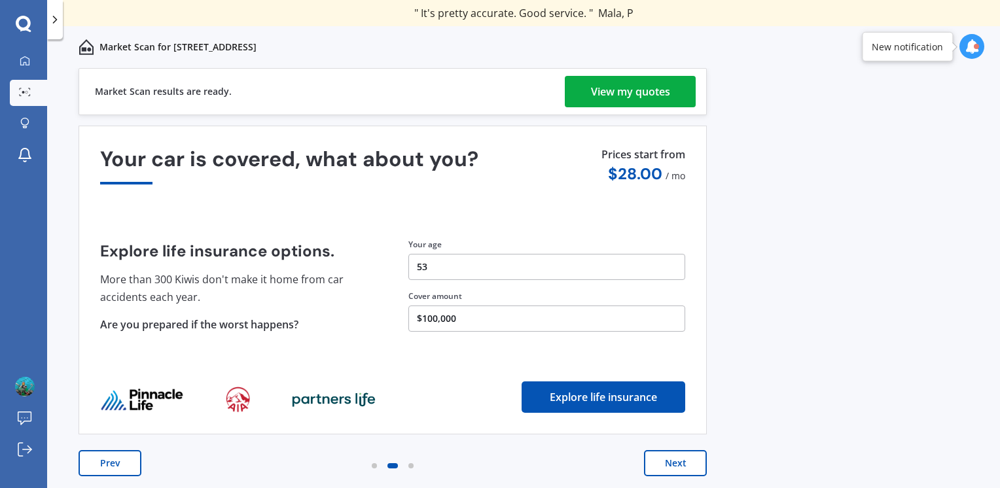
click at [637, 82] on div "View my quotes" at bounding box center [630, 91] width 79 height 31
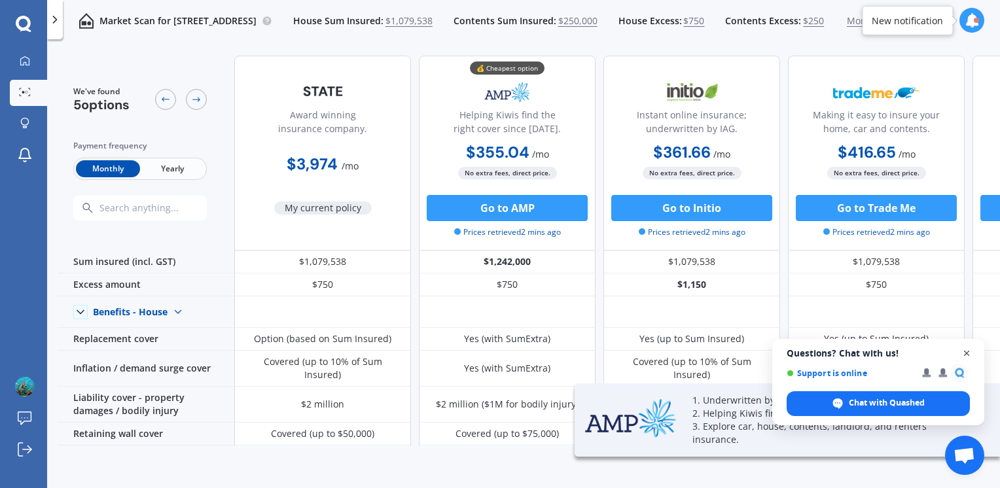
click at [967, 355] on span "Close chat" at bounding box center [967, 353] width 16 height 16
